Goal: Task Accomplishment & Management: Manage account settings

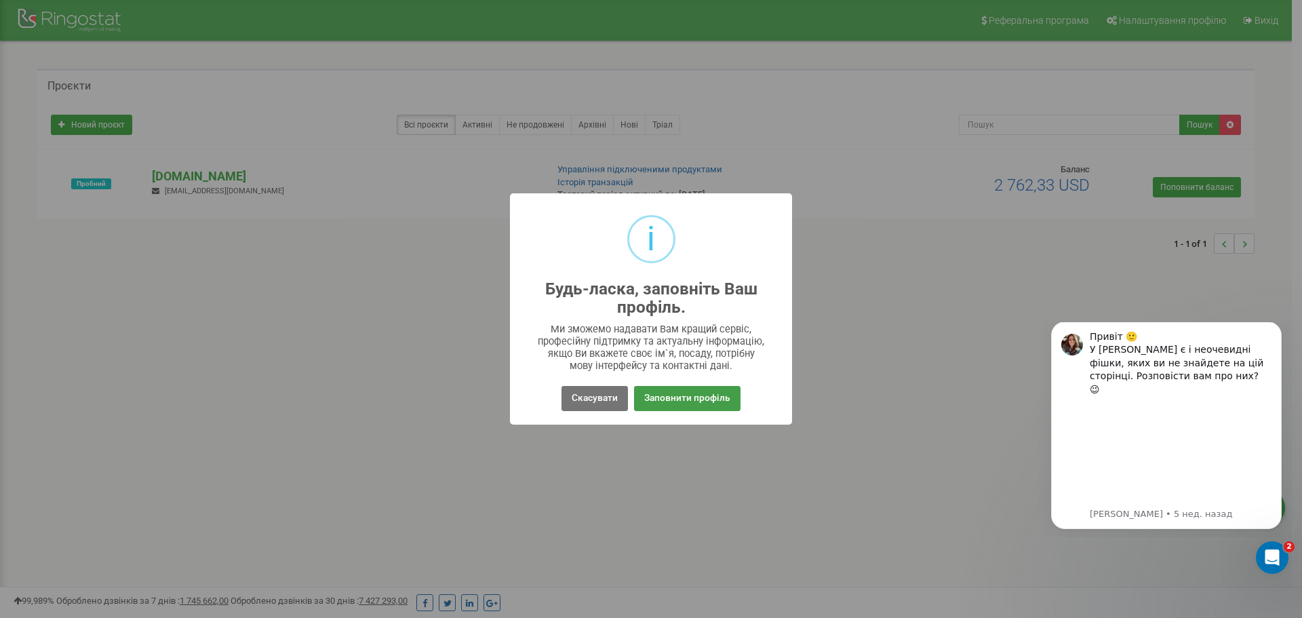
click at [670, 395] on button "Заповнити профіль" at bounding box center [687, 398] width 106 height 25
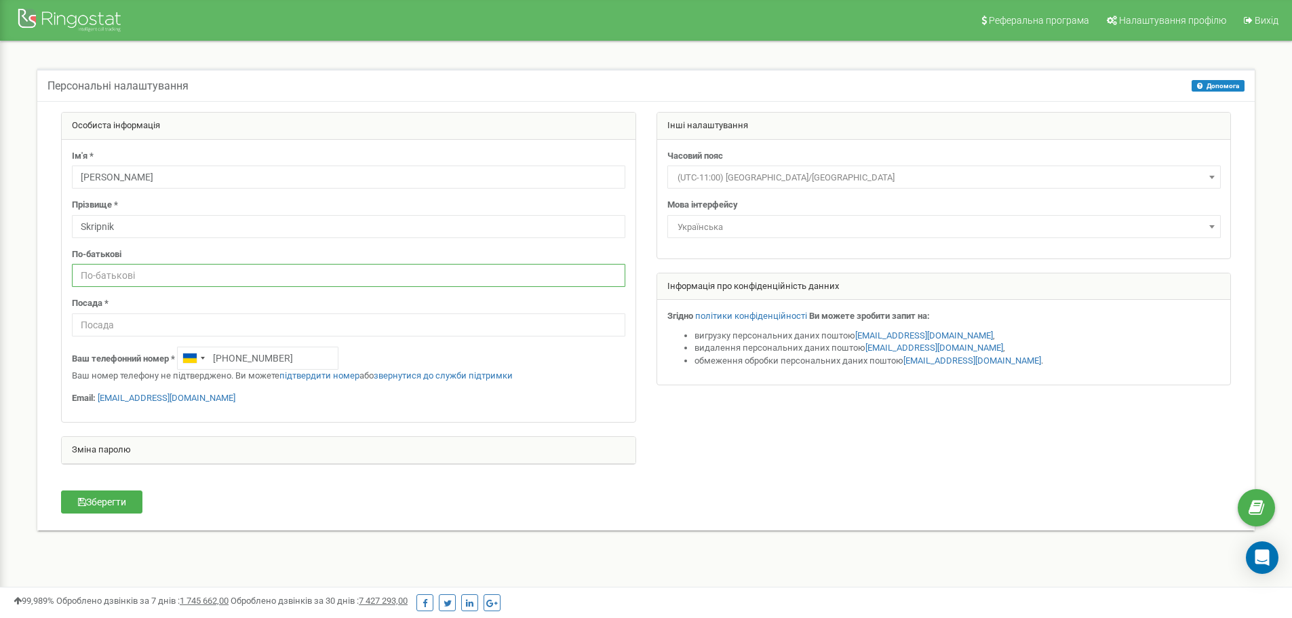
click at [155, 280] on input "text" at bounding box center [349, 275] width 554 height 23
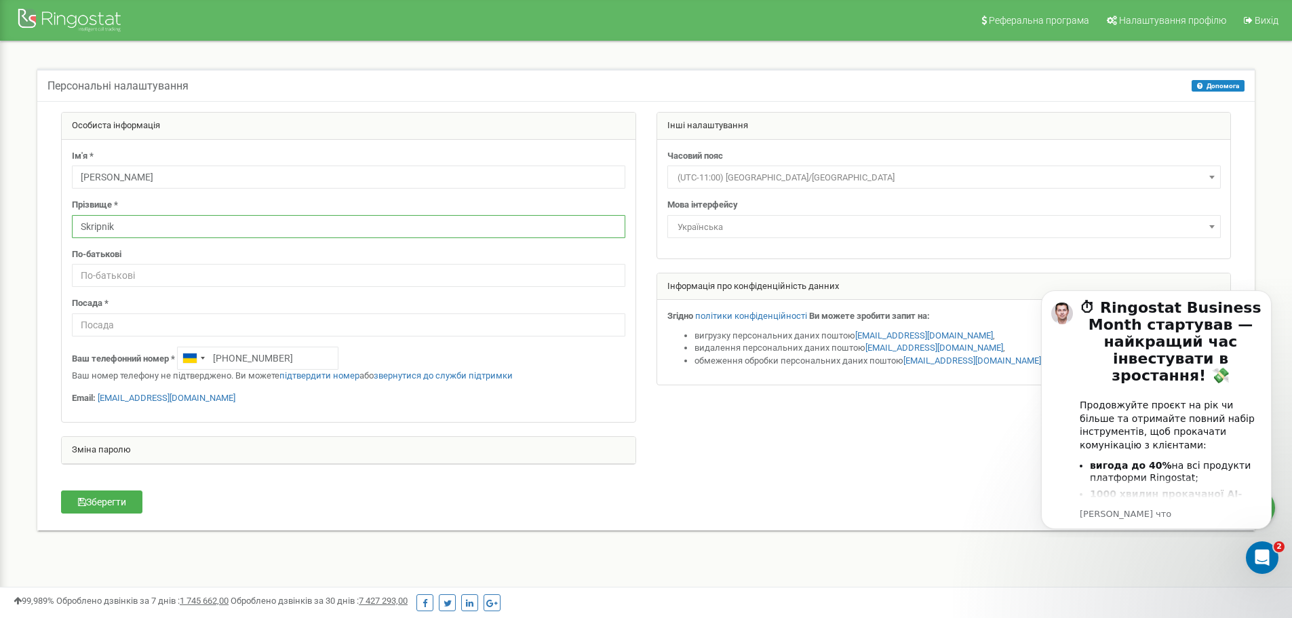
click at [139, 223] on input "Skripnik" at bounding box center [349, 226] width 554 height 23
type input "Skrypnyk"
click at [270, 521] on div "Особиста інформація Ім'я * Ruslan Прізвище * Skrypnyk По-батькові Посада * +380…" at bounding box center [646, 315] width 1218 height 429
click at [133, 328] on input "text" at bounding box center [349, 324] width 554 height 23
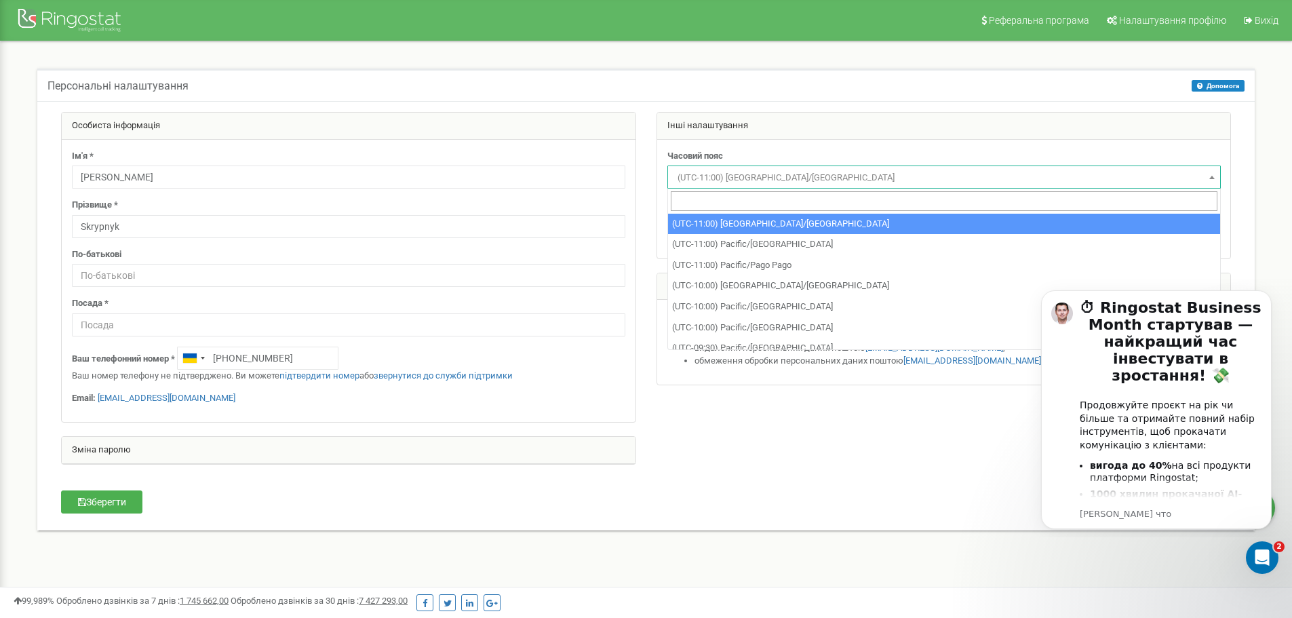
click at [763, 174] on span "(UTC-11:00) [GEOGRAPHIC_DATA]/[GEOGRAPHIC_DATA]" at bounding box center [944, 177] width 544 height 19
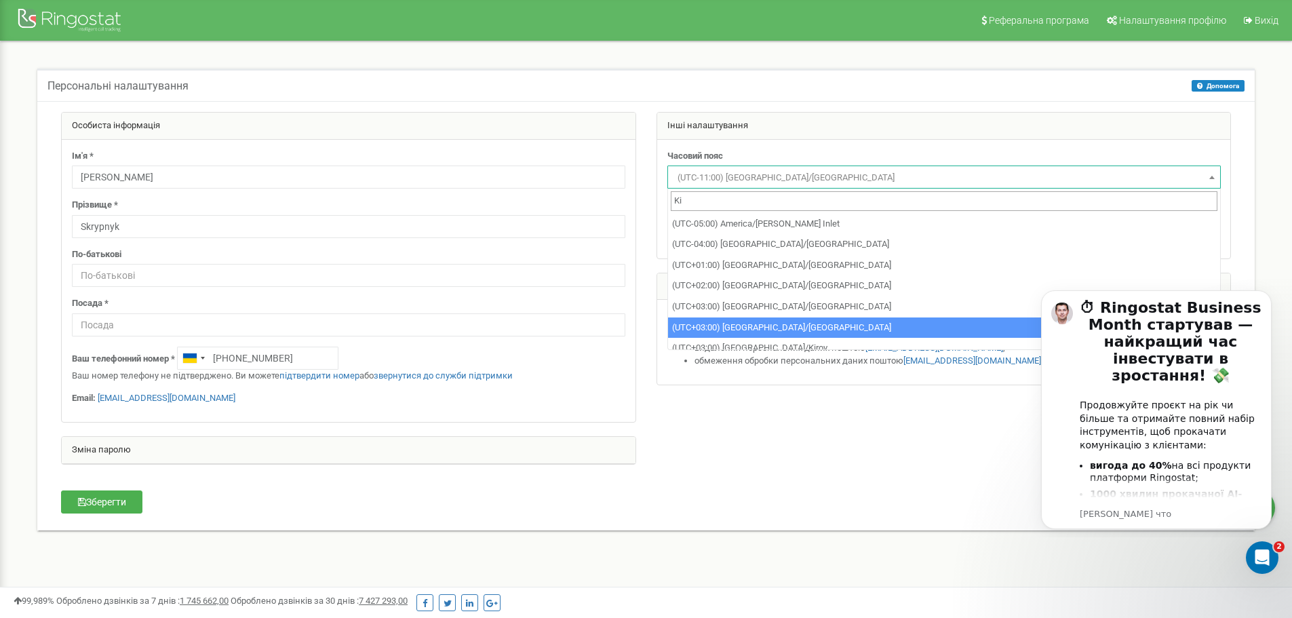
type input "Ki"
select select "Europe/Kiev"
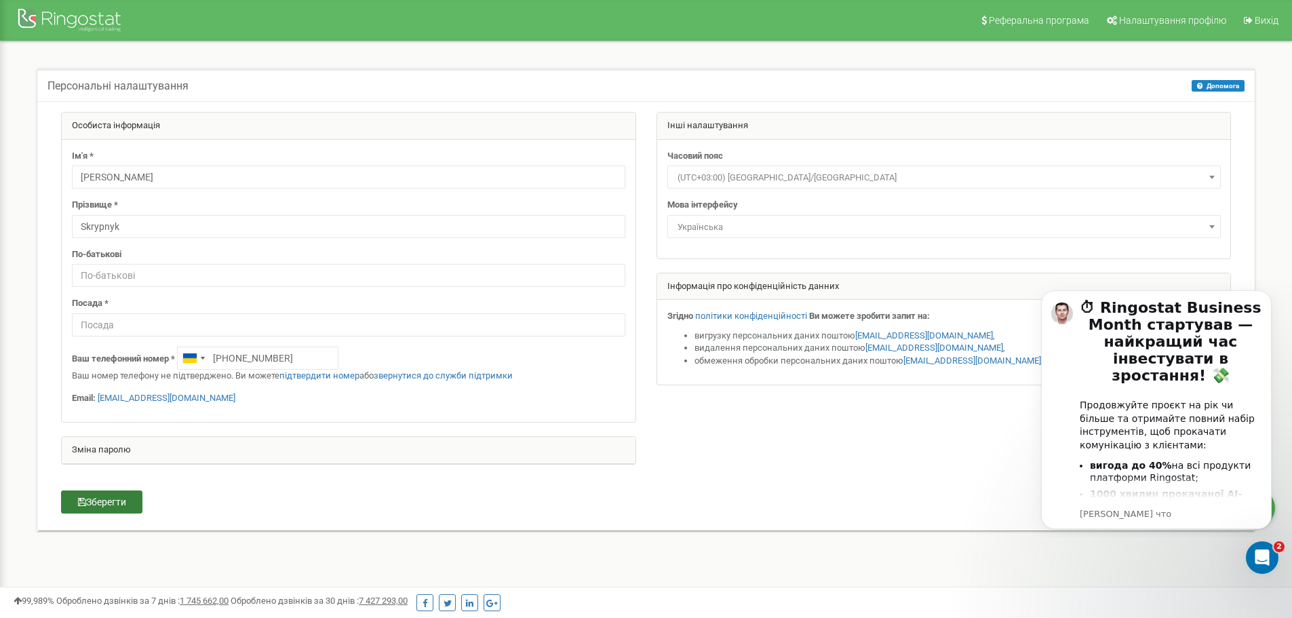
click at [120, 503] on button "Зберегти" at bounding box center [101, 501] width 81 height 23
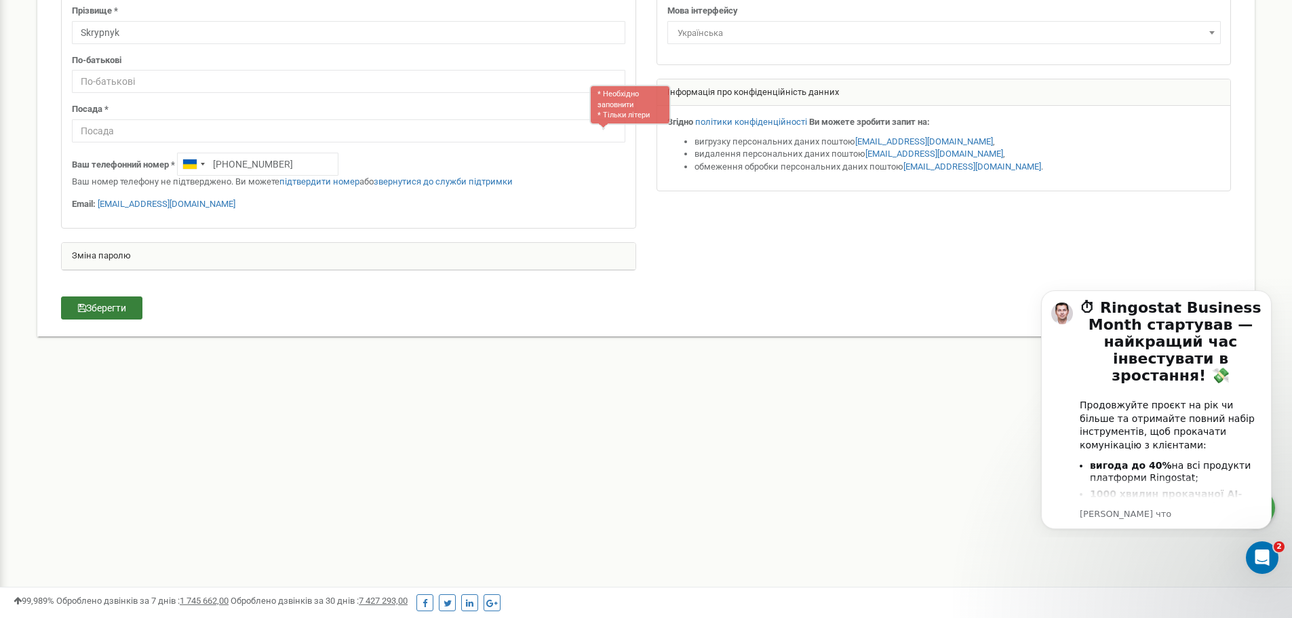
scroll to position [196, 0]
type input "IT director"
click at [114, 307] on button "Зберегти" at bounding box center [101, 305] width 81 height 23
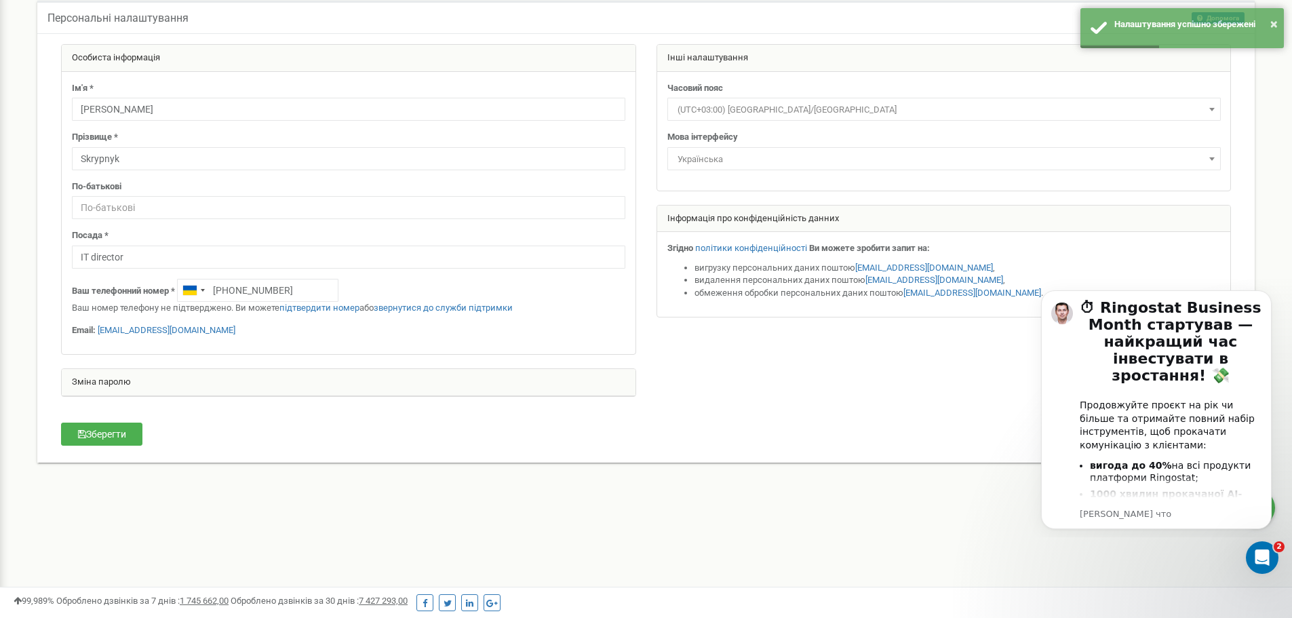
scroll to position [0, 0]
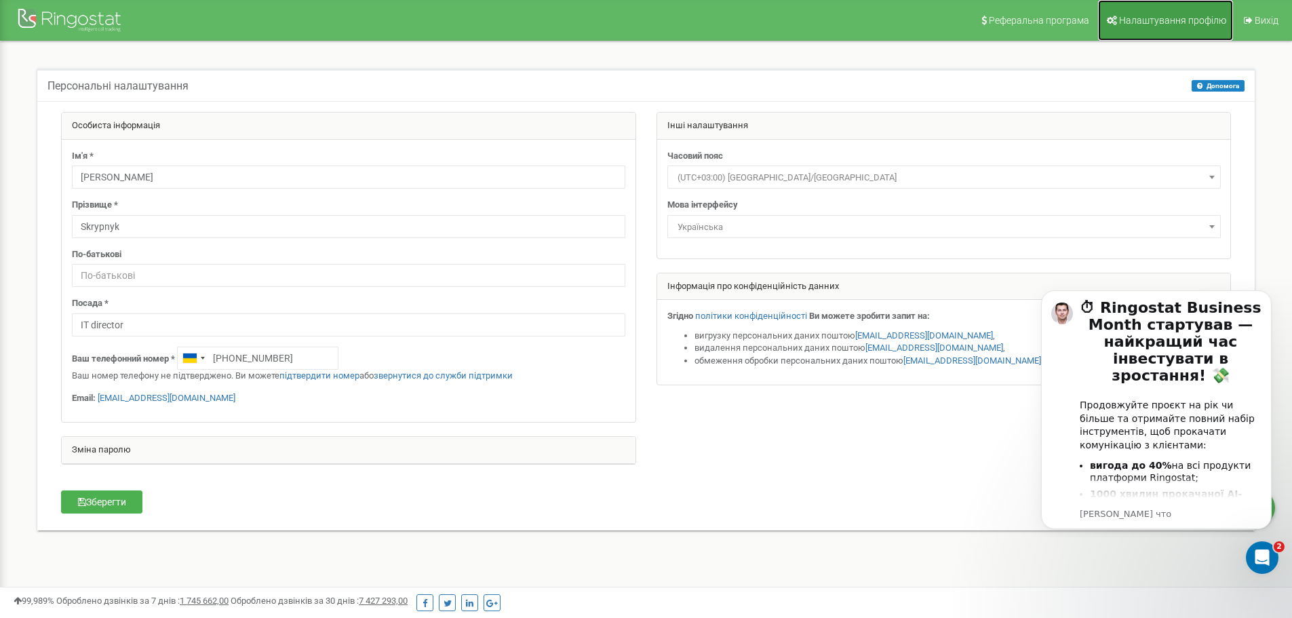
click at [1152, 18] on span "Налаштування профілю" at bounding box center [1172, 20] width 107 height 11
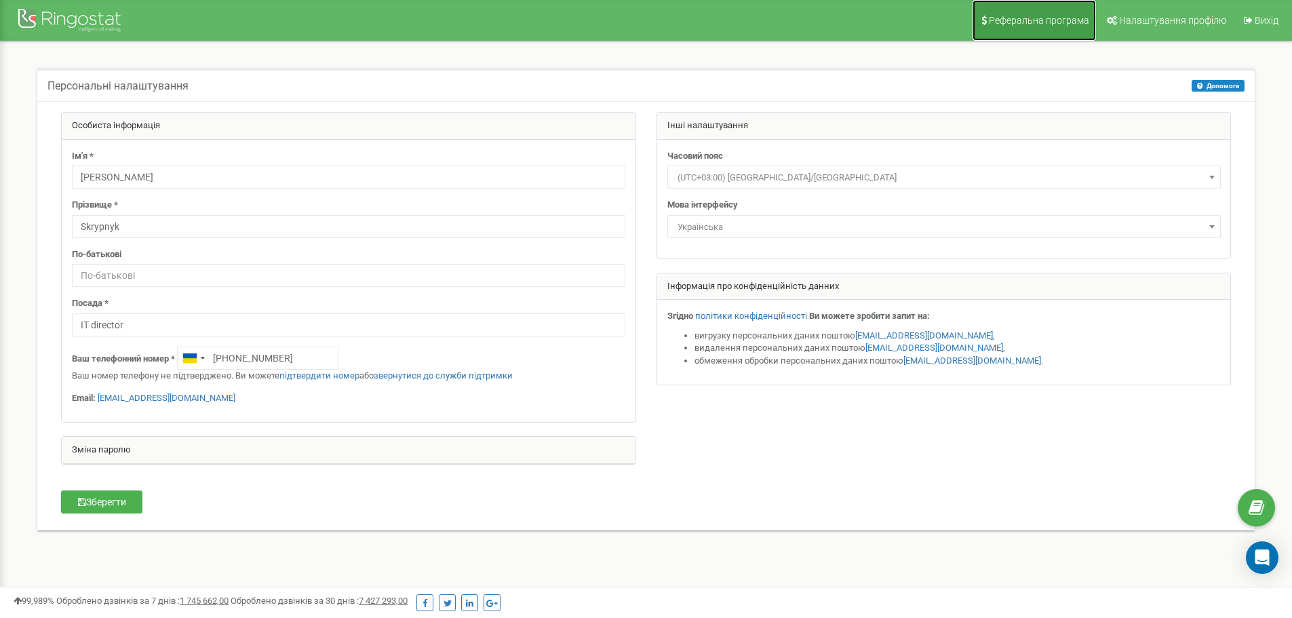
click at [1022, 22] on span "Реферальна програма" at bounding box center [1039, 20] width 100 height 11
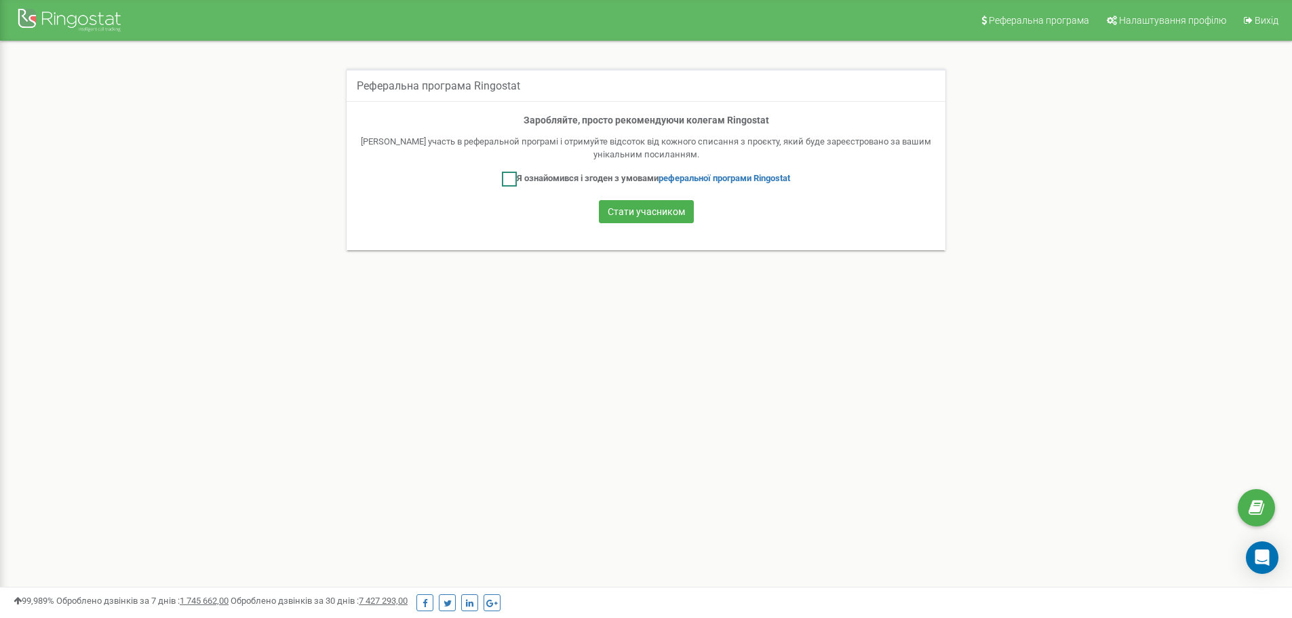
click at [508, 182] on ins at bounding box center [509, 179] width 15 height 15
checkbox input "true"
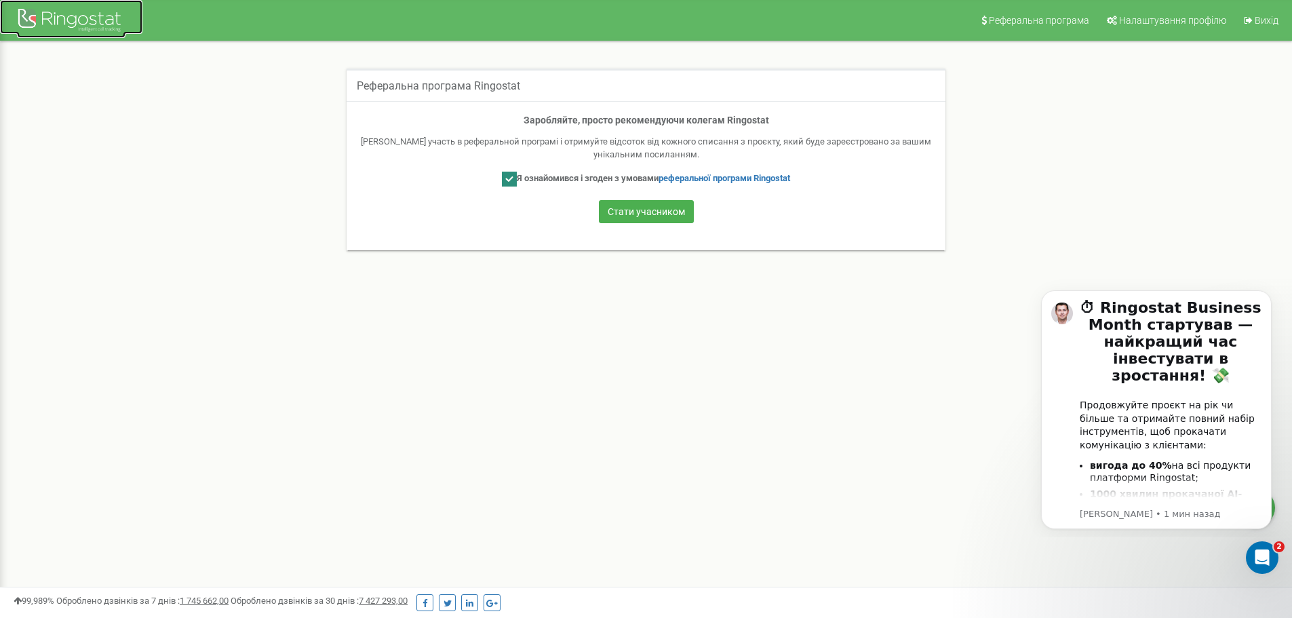
click at [47, 24] on div at bounding box center [71, 21] width 109 height 33
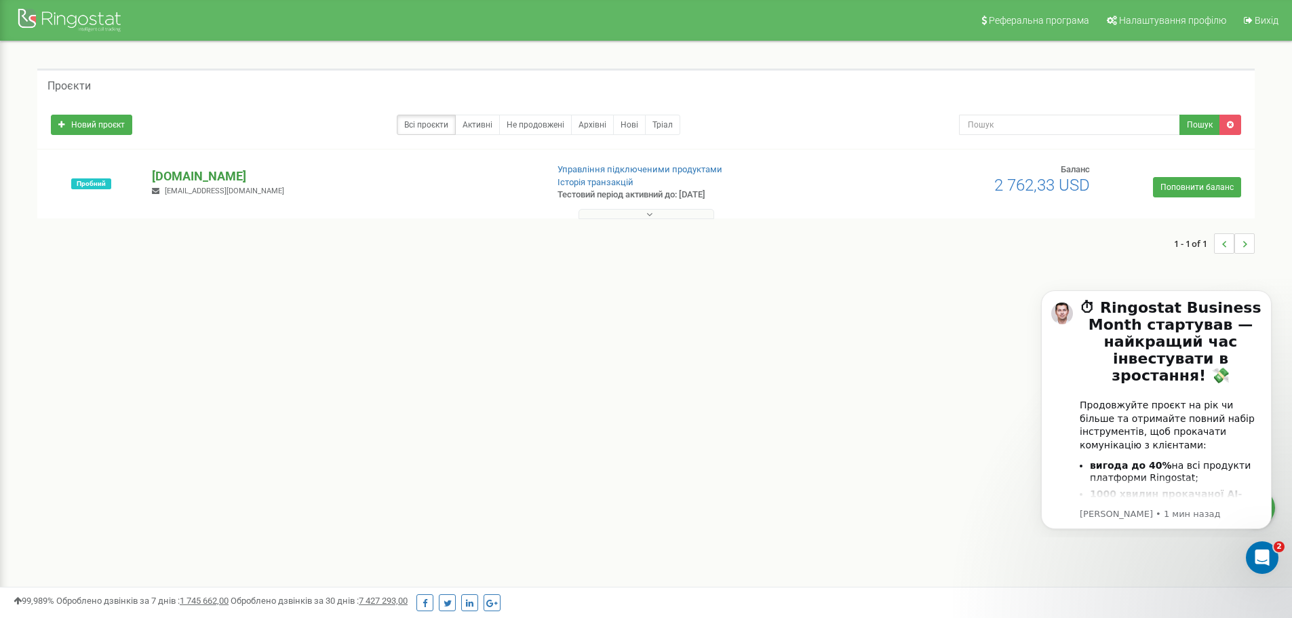
click at [185, 178] on p "[DOMAIN_NAME]" at bounding box center [343, 177] width 383 height 18
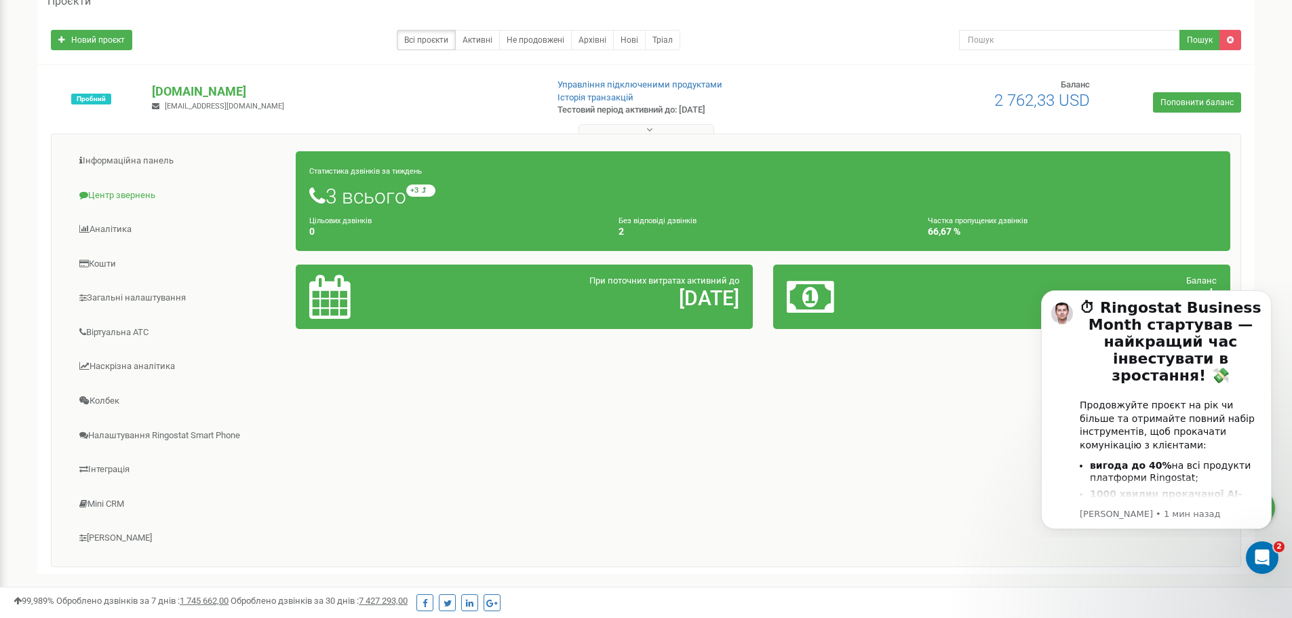
scroll to position [196, 0]
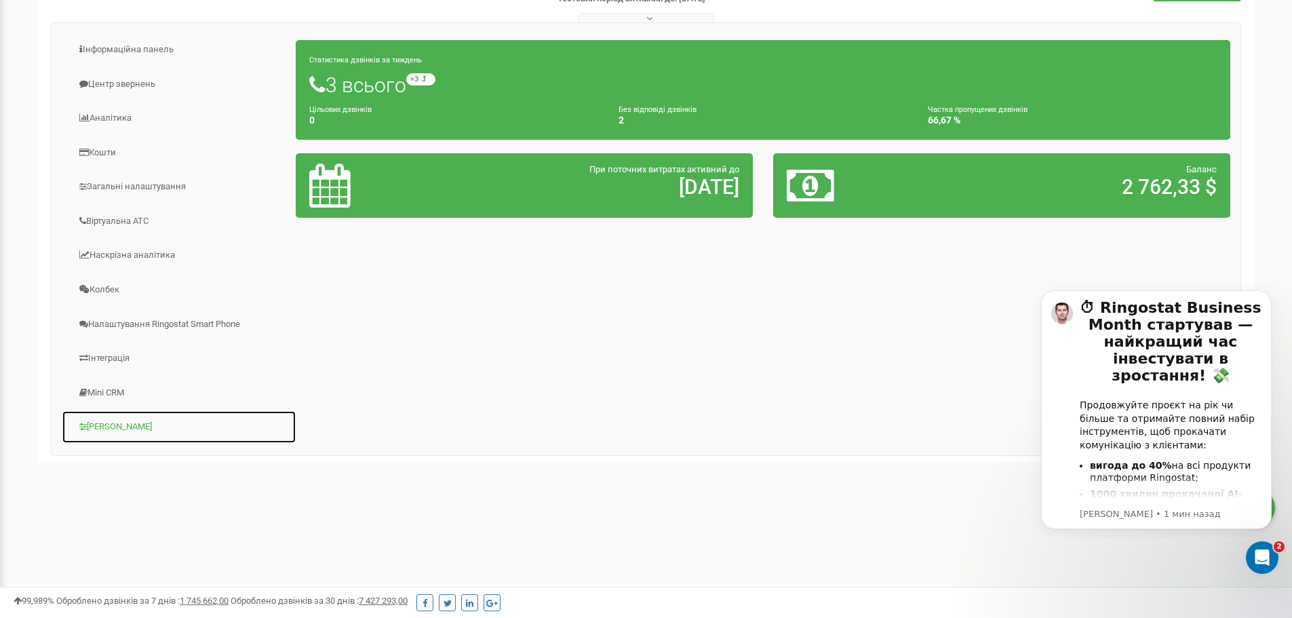
click at [123, 425] on link "Коллтрекінг" at bounding box center [179, 426] width 235 height 33
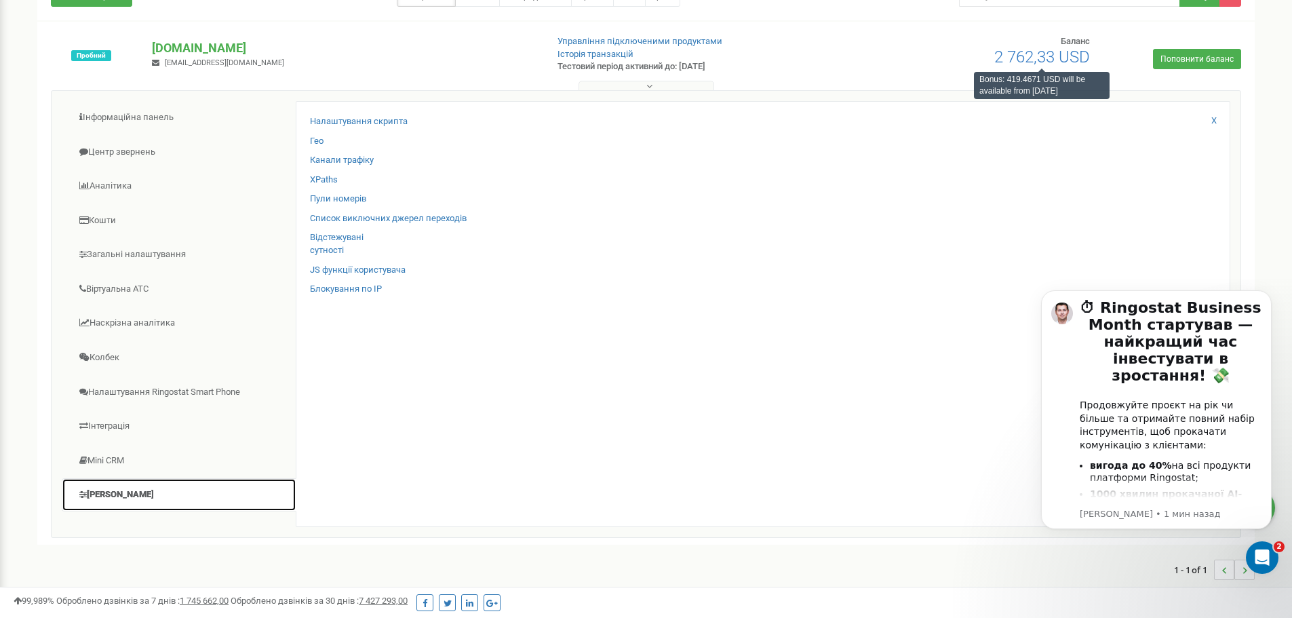
scroll to position [0, 0]
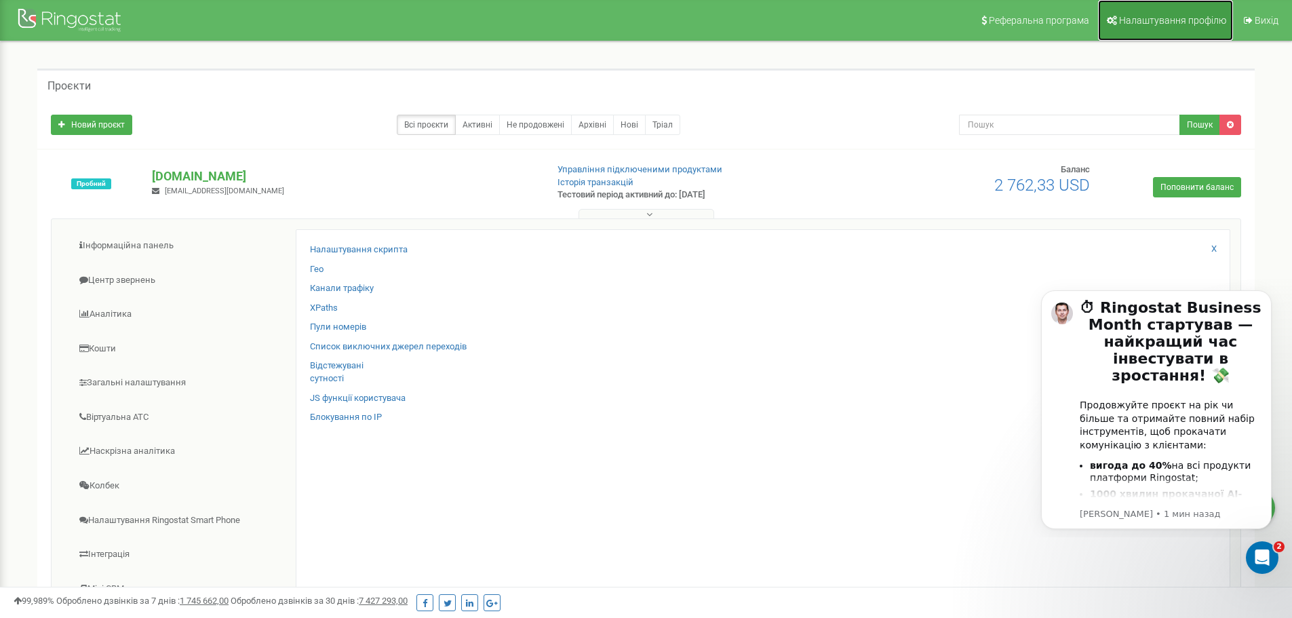
click at [1185, 20] on span "Налаштування профілю" at bounding box center [1172, 20] width 107 height 11
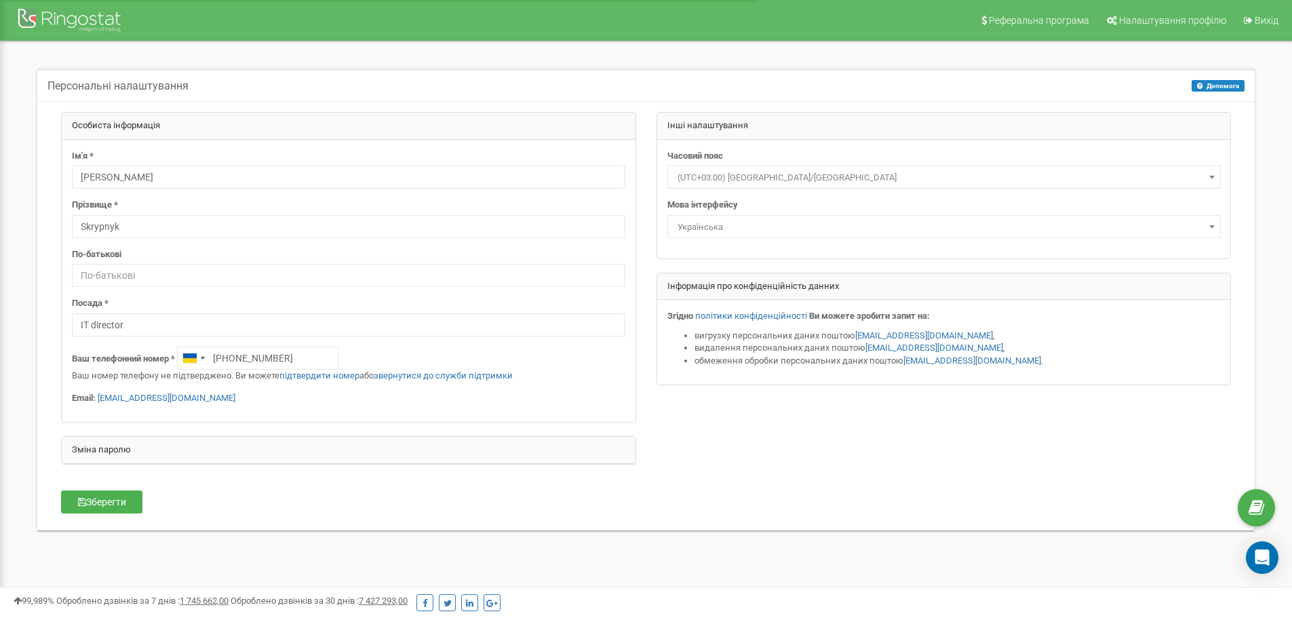
click at [170, 448] on div "Зміна паролю" at bounding box center [349, 450] width 574 height 27
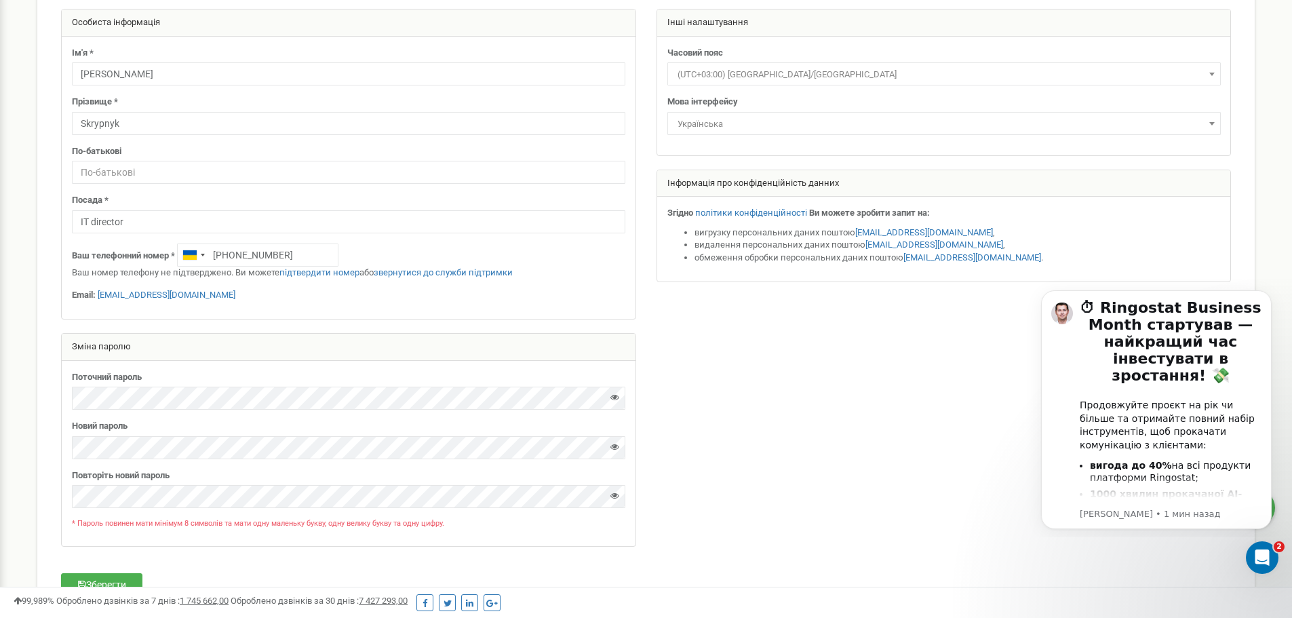
scroll to position [136, 0]
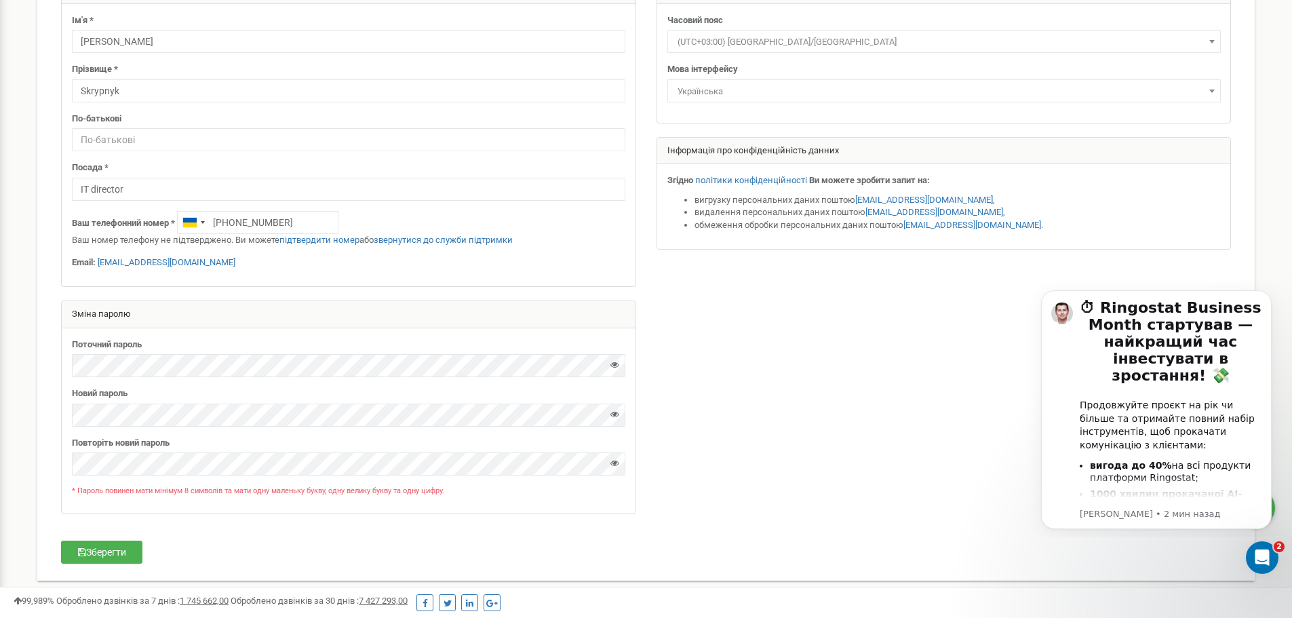
click at [619, 412] on icon at bounding box center [614, 414] width 9 height 9
click at [0, 415] on div "Реферальна програма Налаштування профілю Вихід Персональні налаштування Допомог…" at bounding box center [646, 271] width 1292 height 814
click at [115, 550] on button "Зберегти" at bounding box center [101, 552] width 81 height 23
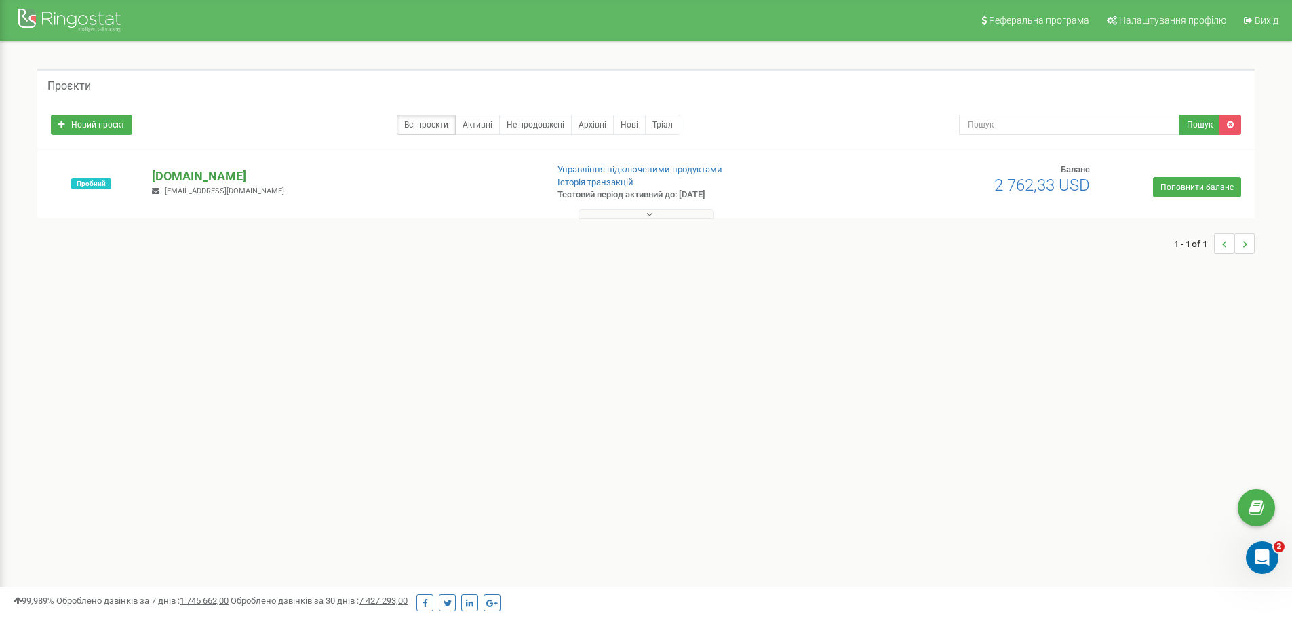
click at [182, 179] on p "hh.com.ua" at bounding box center [343, 177] width 383 height 18
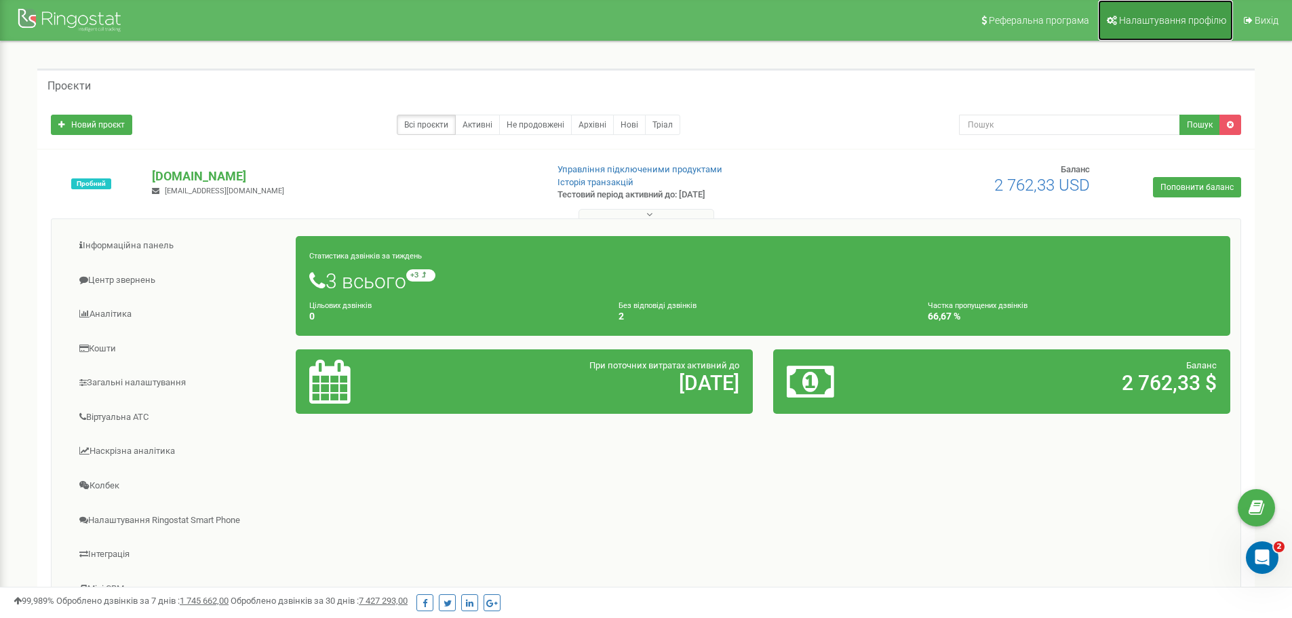
click at [1179, 24] on span "Налаштування профілю" at bounding box center [1172, 20] width 107 height 11
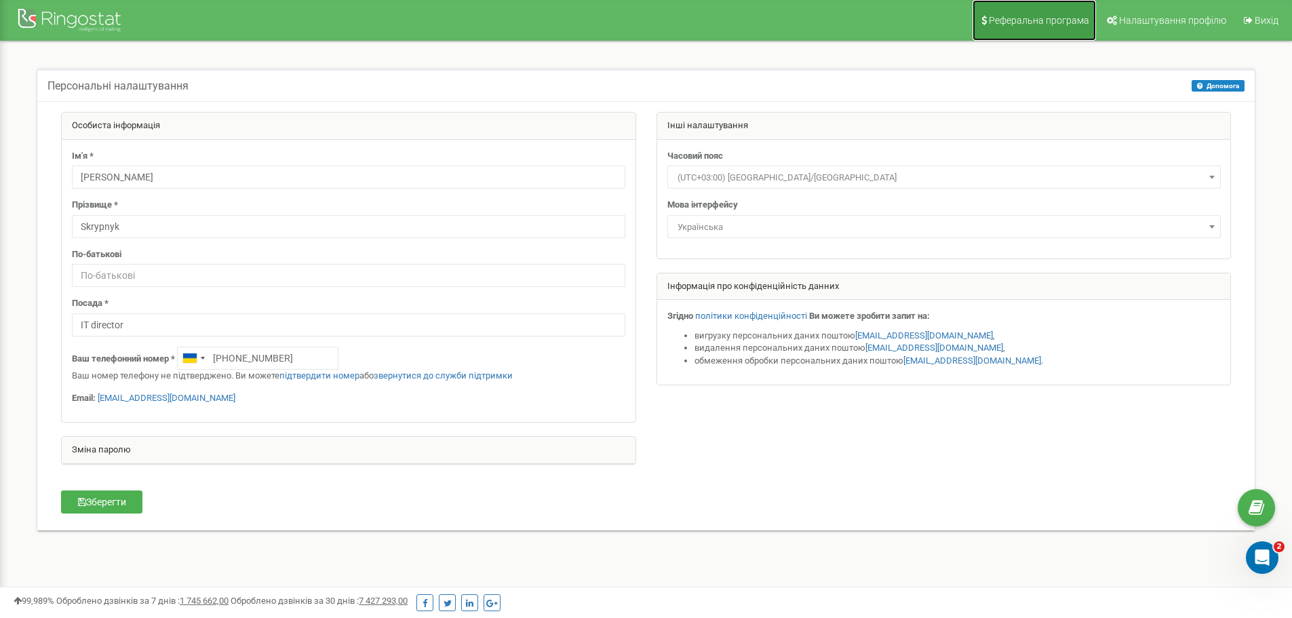
click at [1039, 25] on span "Реферальна програма" at bounding box center [1039, 20] width 100 height 11
